Goal: Find specific page/section: Find specific page/section

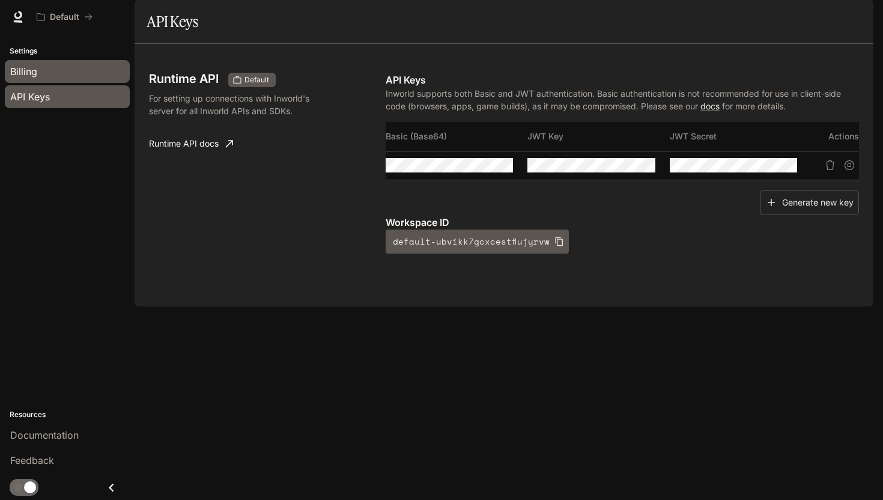
click at [65, 73] on div "Billing" at bounding box center [67, 71] width 114 height 14
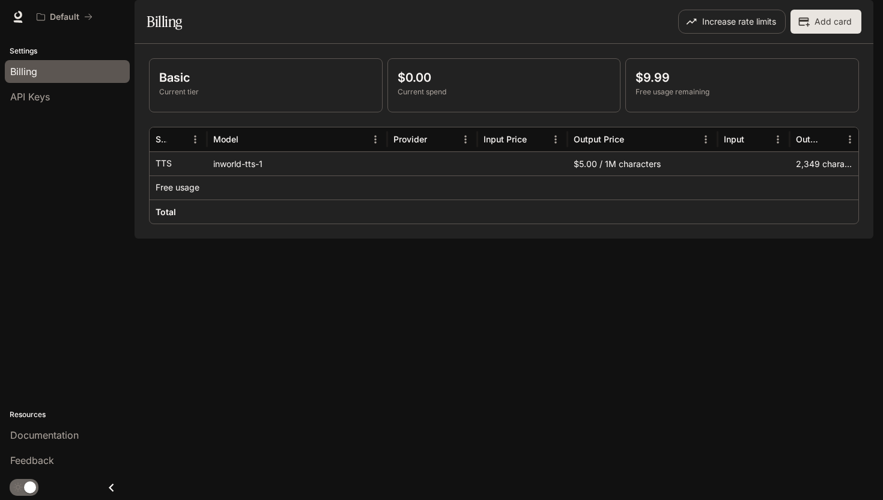
click at [242, 175] on div "inworld-tts-1" at bounding box center [297, 163] width 180 height 24
click at [273, 199] on div at bounding box center [297, 187] width 180 height 24
